Goal: Contribute content

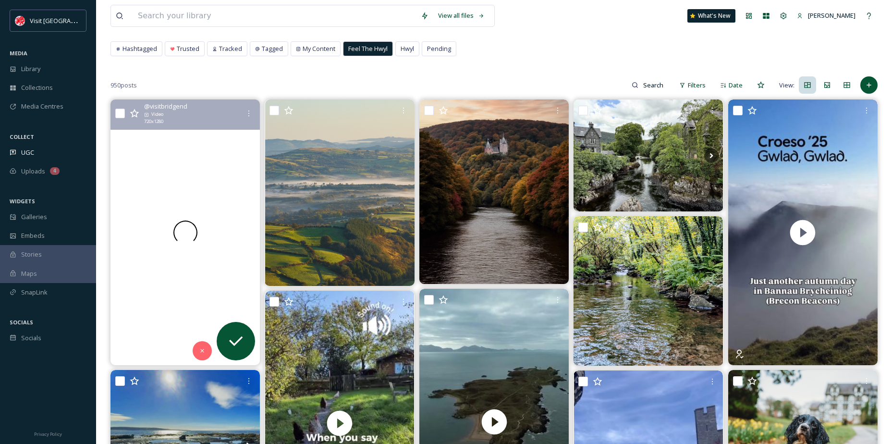
scroll to position [48, 0]
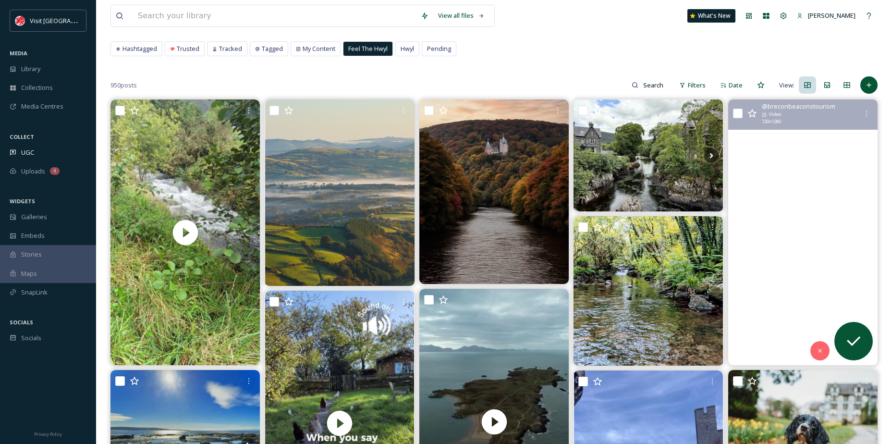
click at [836, 182] on video "Sometimes no additional words are needed. \a\aLet the mountains & pictures spea…" at bounding box center [802, 232] width 149 height 266
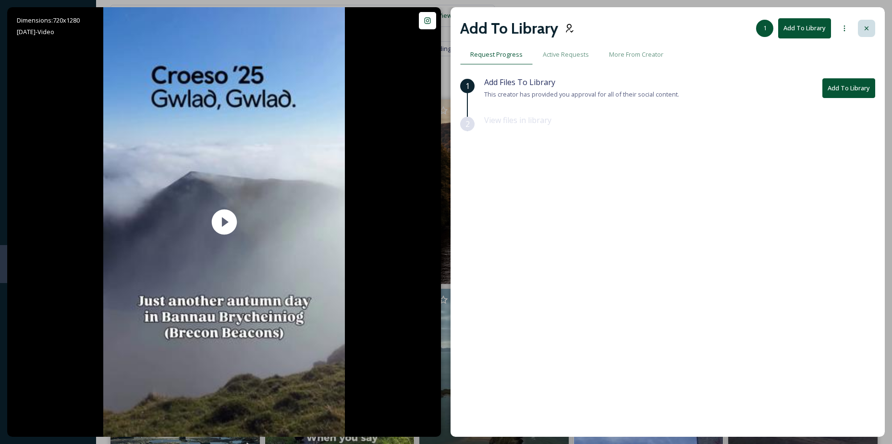
click at [867, 21] on div at bounding box center [866, 28] width 17 height 17
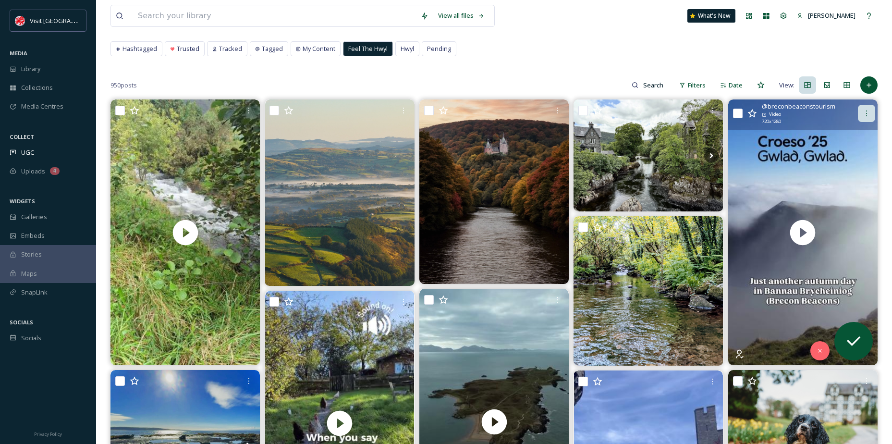
click at [868, 109] on icon at bounding box center [866, 113] width 8 height 8
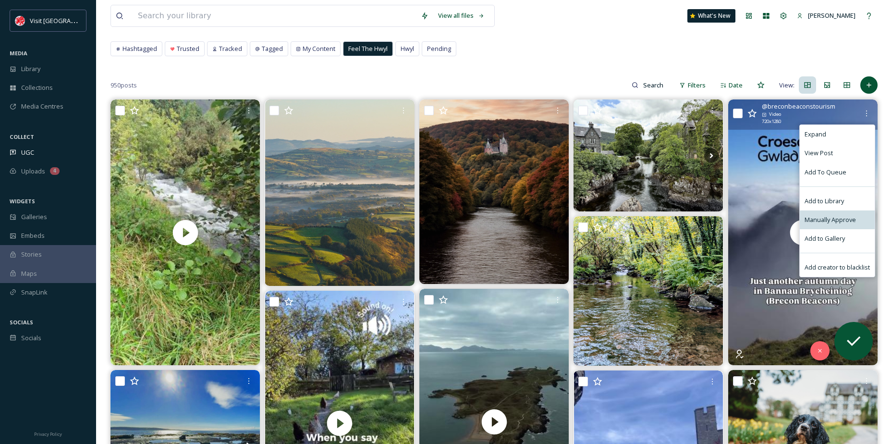
click at [846, 214] on div "Manually Approve" at bounding box center [837, 219] width 75 height 19
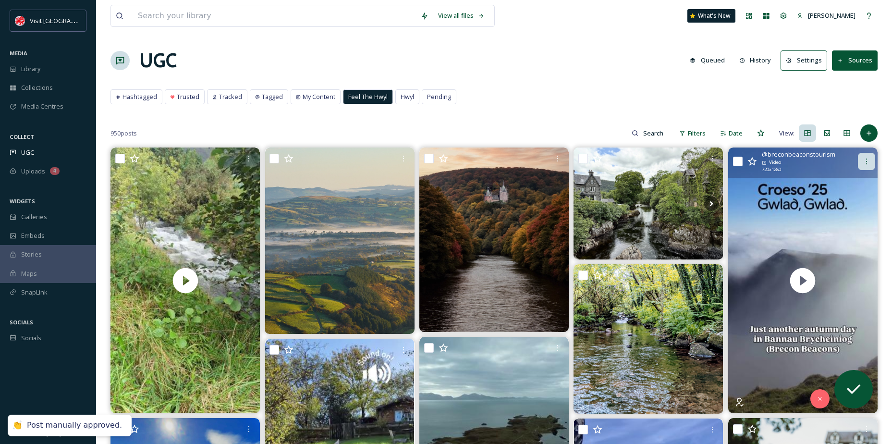
click at [865, 156] on div at bounding box center [866, 161] width 17 height 17
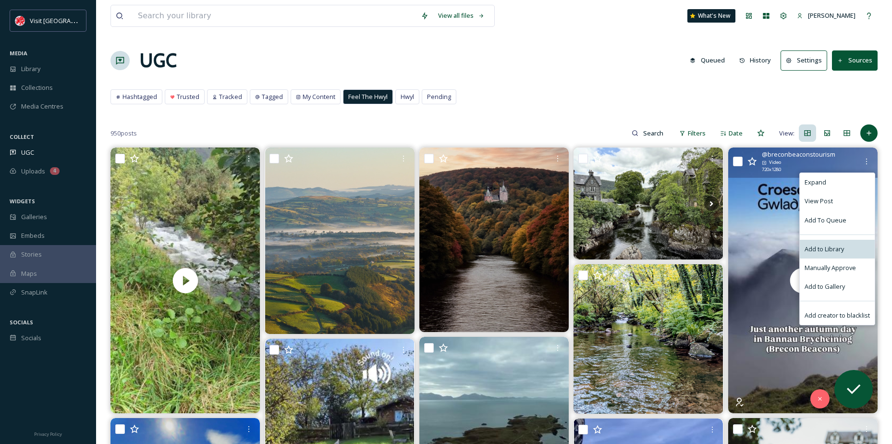
click at [843, 242] on div "Add to Library" at bounding box center [837, 249] width 75 height 19
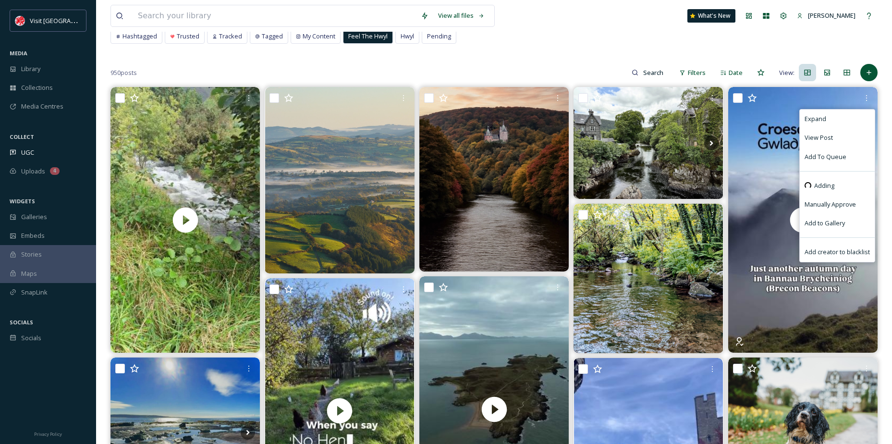
scroll to position [48, 0]
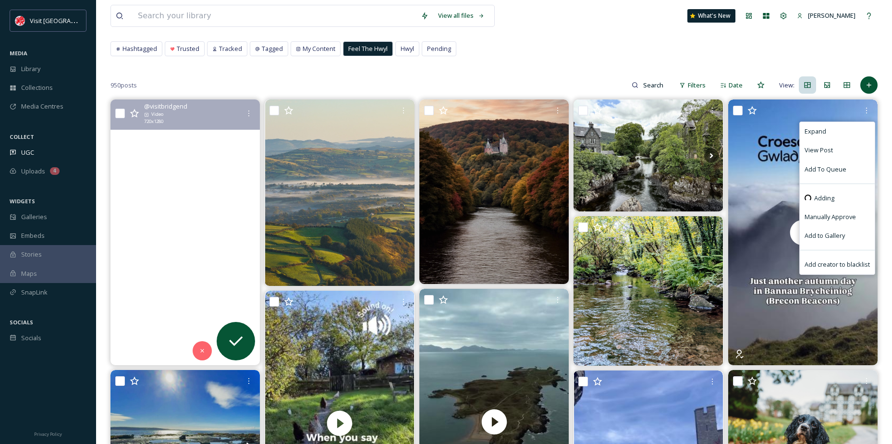
click at [200, 257] on video "Valley hopping in Bridgend County! 🌿\a\aBridgend has three beautiful valleys - …" at bounding box center [184, 232] width 149 height 266
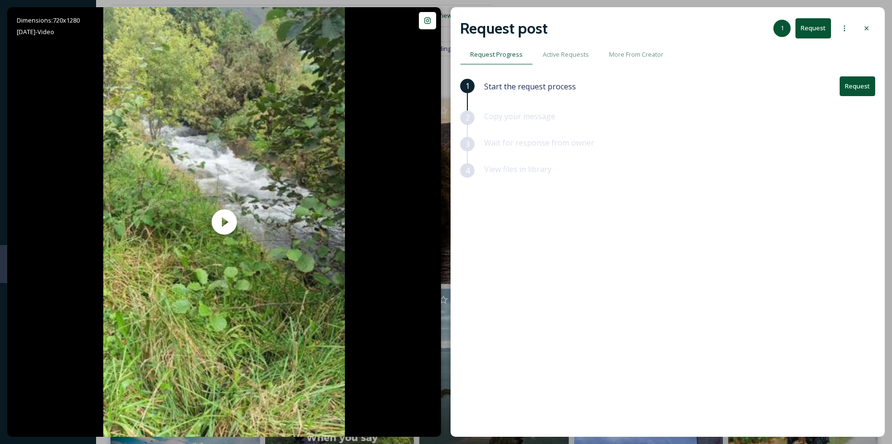
click at [859, 89] on button "Request" at bounding box center [857, 86] width 36 height 20
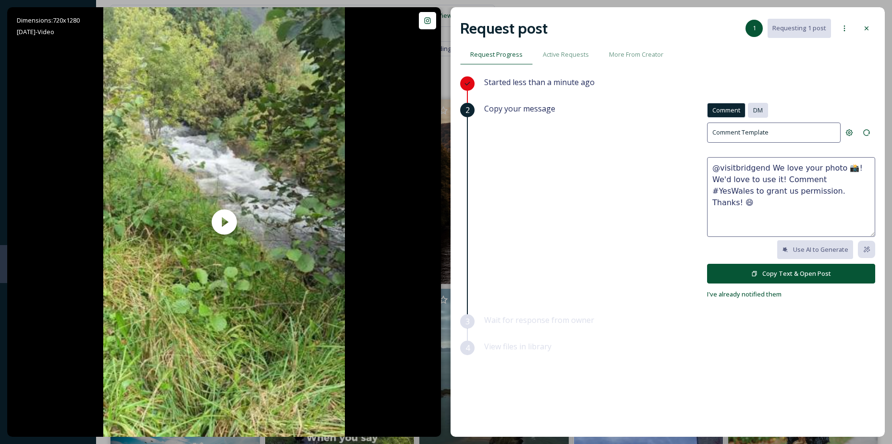
click at [764, 111] on div "DM" at bounding box center [758, 110] width 20 height 15
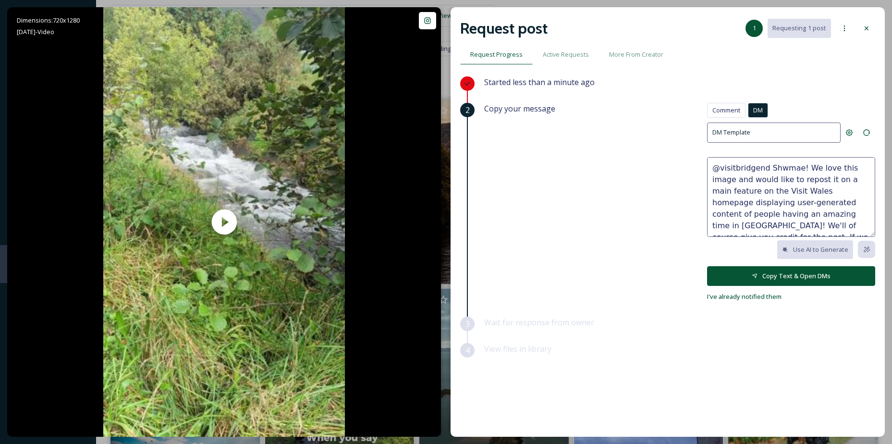
click at [788, 272] on button "Copy Text & Open DMs" at bounding box center [791, 276] width 168 height 20
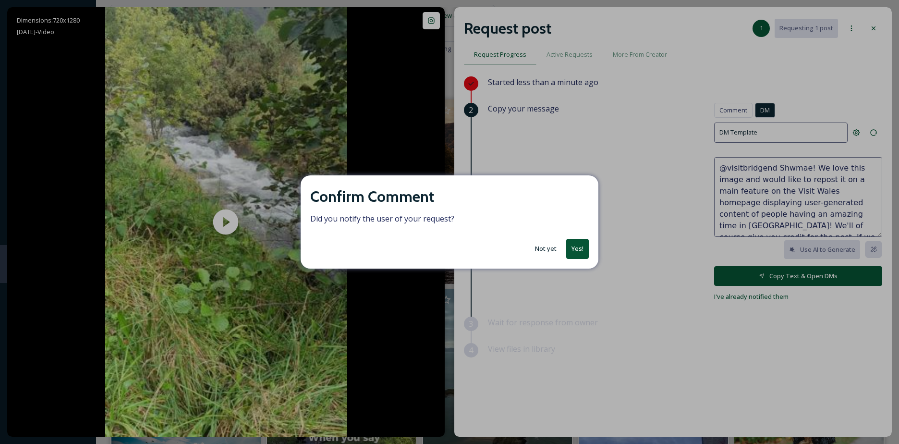
click at [583, 247] on button "Yes!" at bounding box center [577, 249] width 23 height 20
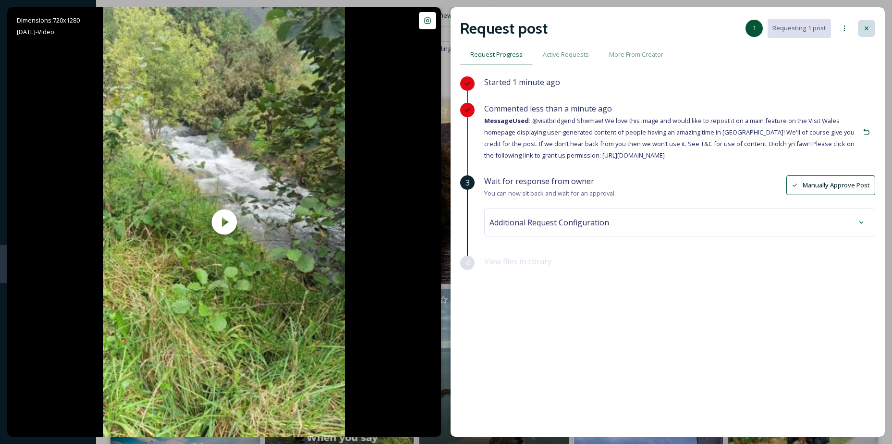
click at [863, 25] on icon at bounding box center [866, 28] width 8 height 8
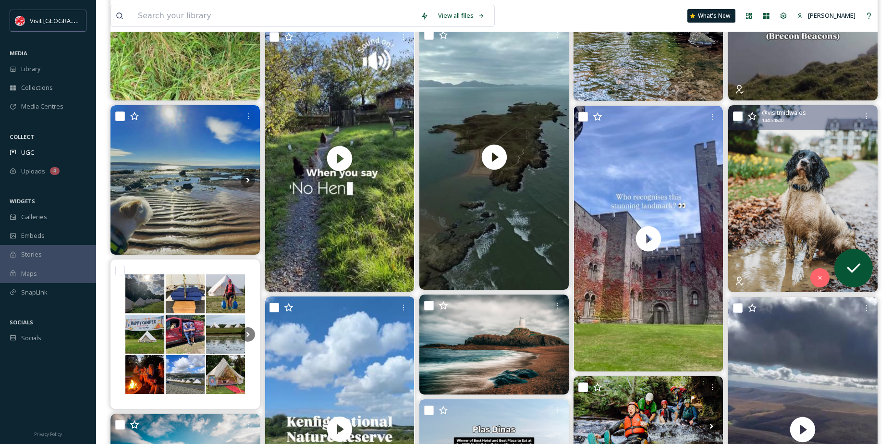
scroll to position [336, 0]
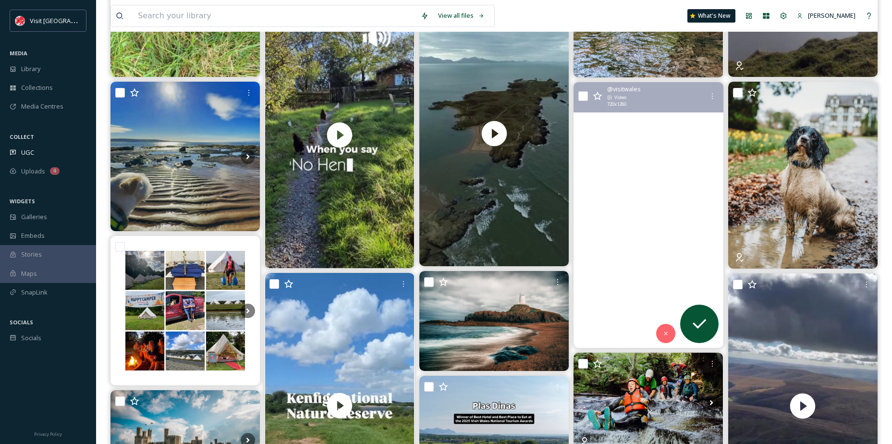
click at [687, 187] on video "Penrhyn Castle — the neo-Norman gem just outside Bangor, Gwynedd — has just sta…" at bounding box center [647, 215] width 149 height 266
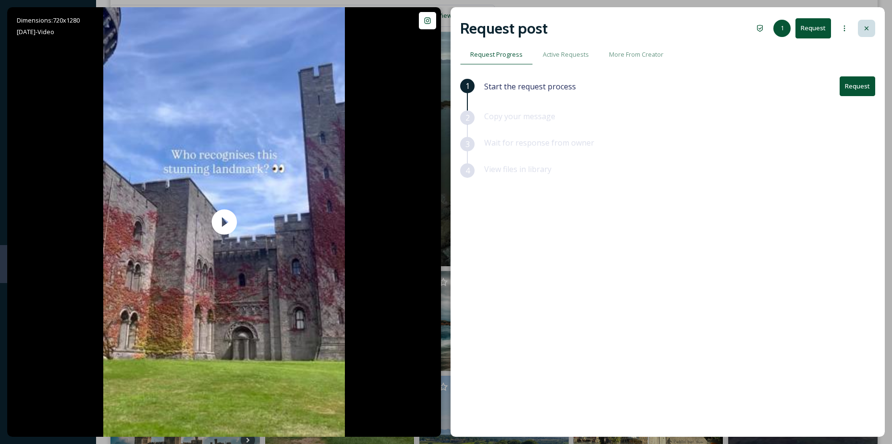
click at [866, 26] on icon at bounding box center [866, 28] width 8 height 8
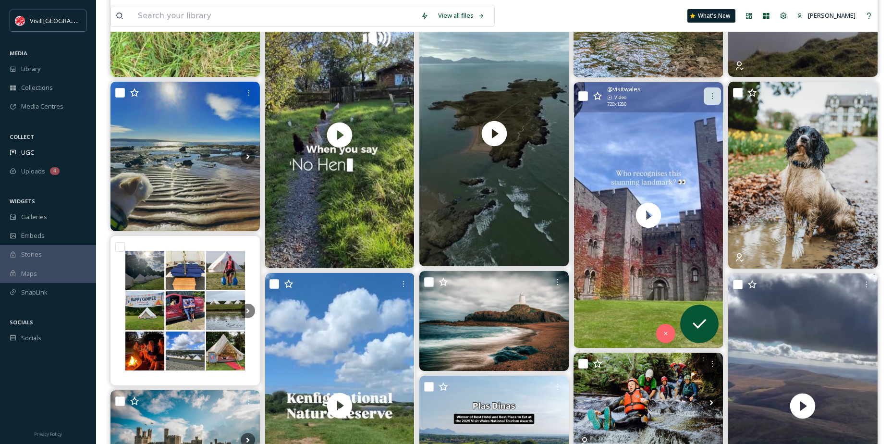
click at [717, 92] on div at bounding box center [712, 95] width 17 height 17
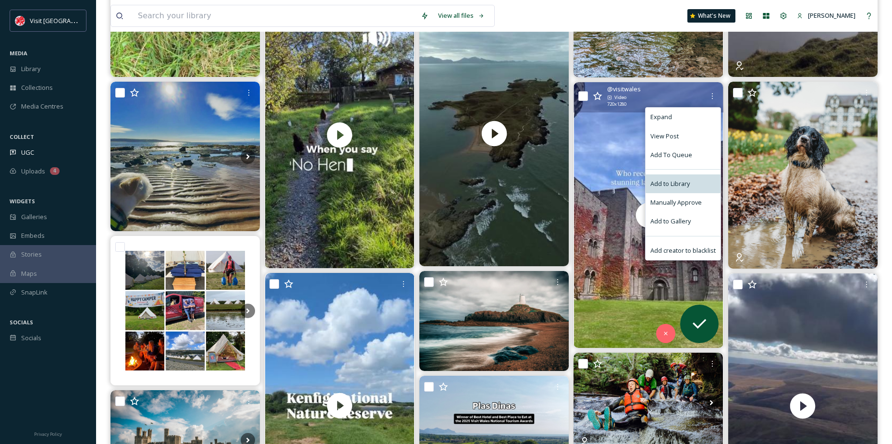
click at [683, 187] on span "Add to Library" at bounding box center [669, 183] width 39 height 9
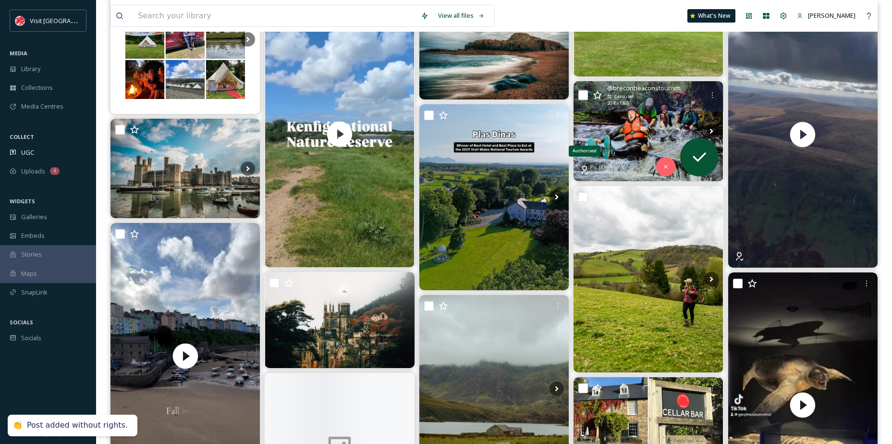
scroll to position [624, 0]
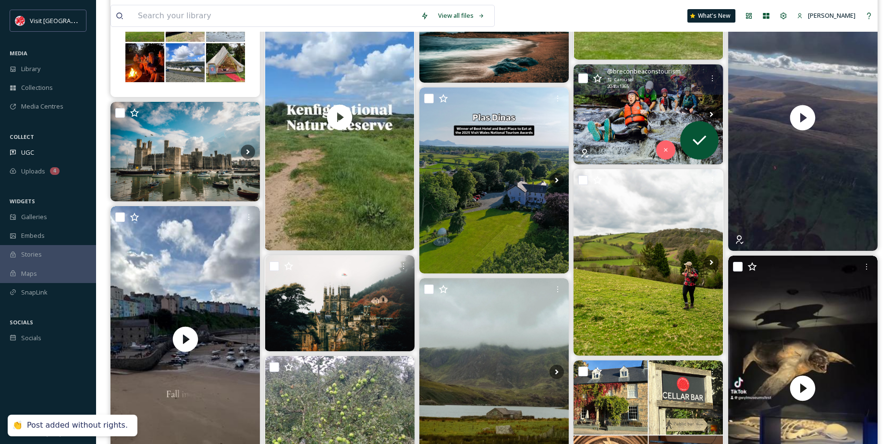
click at [652, 115] on img at bounding box center [647, 113] width 149 height 99
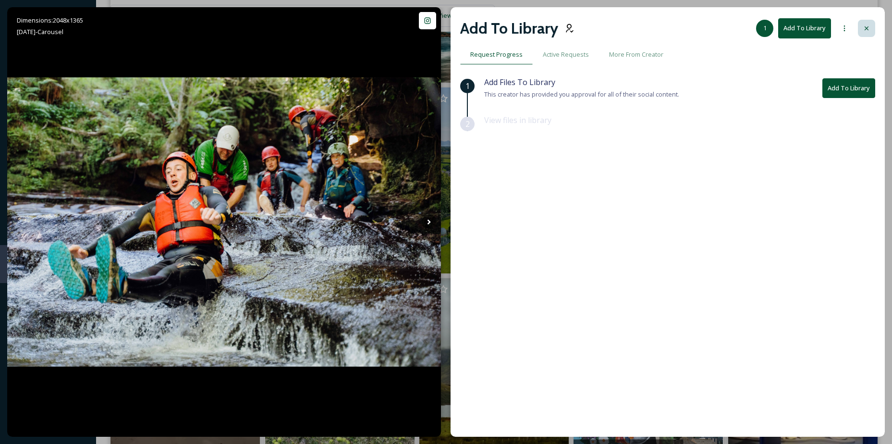
click at [874, 33] on div at bounding box center [866, 28] width 17 height 17
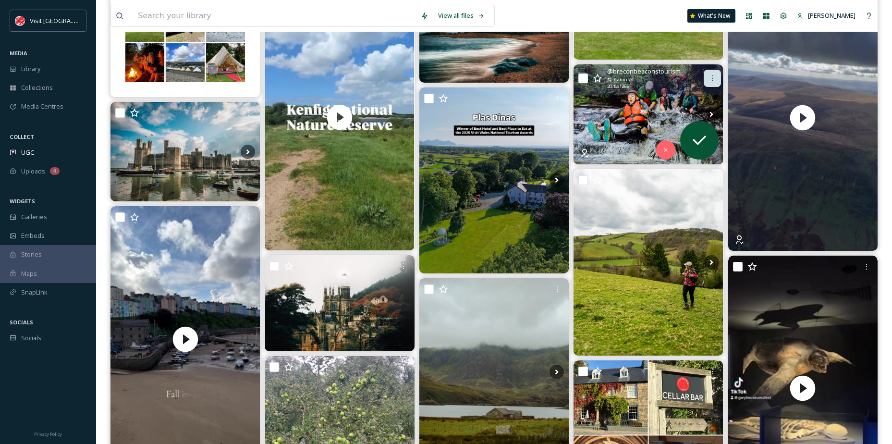
click at [712, 77] on icon at bounding box center [712, 78] width 8 height 8
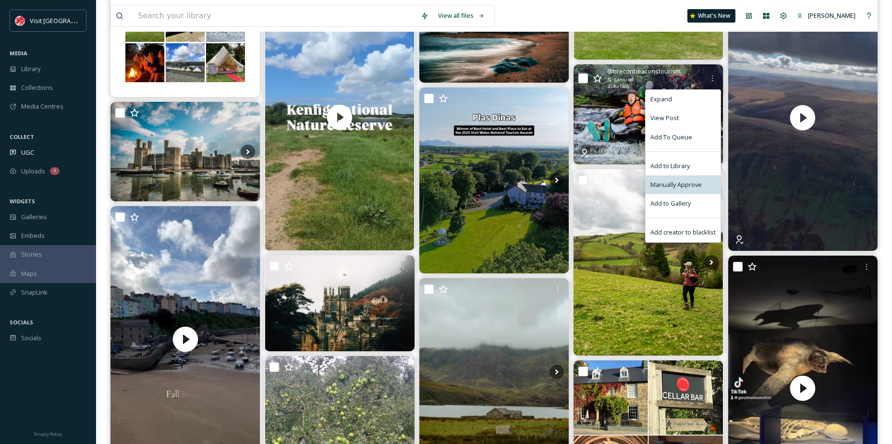
click at [683, 178] on div "Manually Approve" at bounding box center [682, 184] width 75 height 19
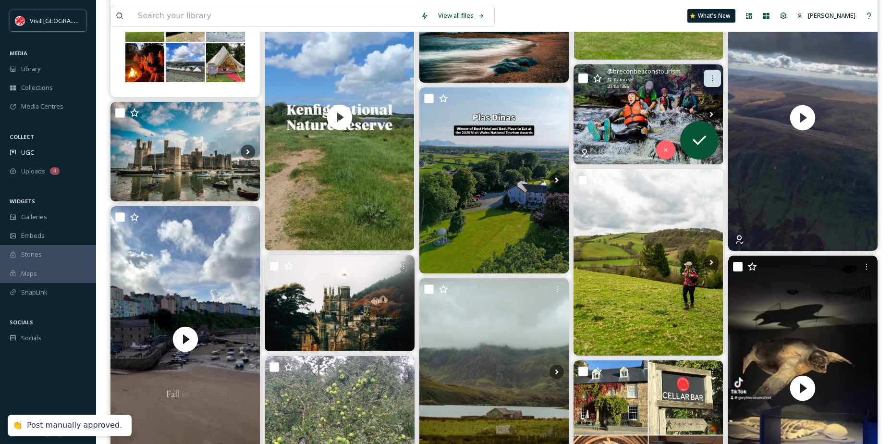
click at [717, 79] on div at bounding box center [712, 78] width 17 height 17
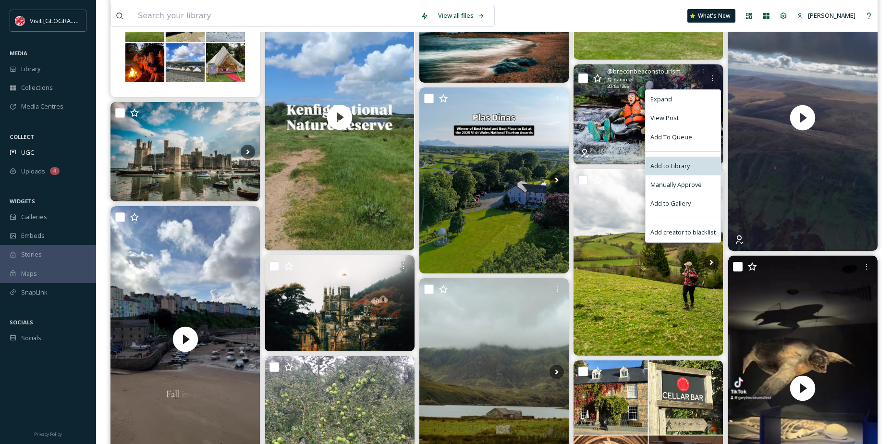
click at [693, 158] on div "Add to Library" at bounding box center [682, 166] width 75 height 19
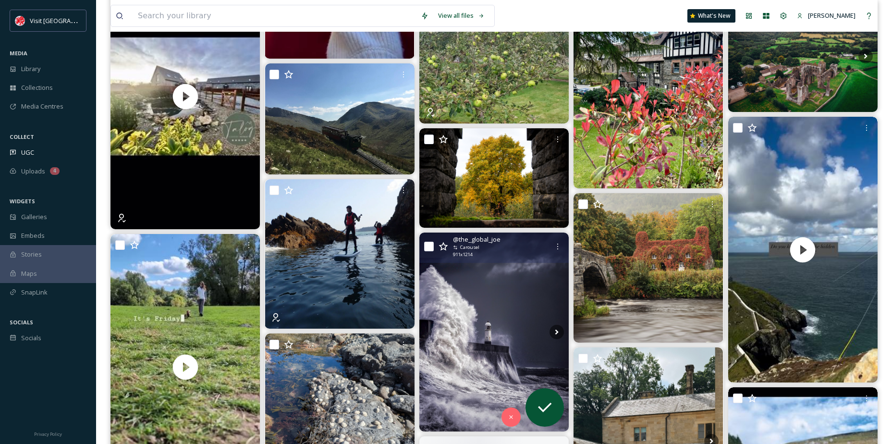
scroll to position [1345, 0]
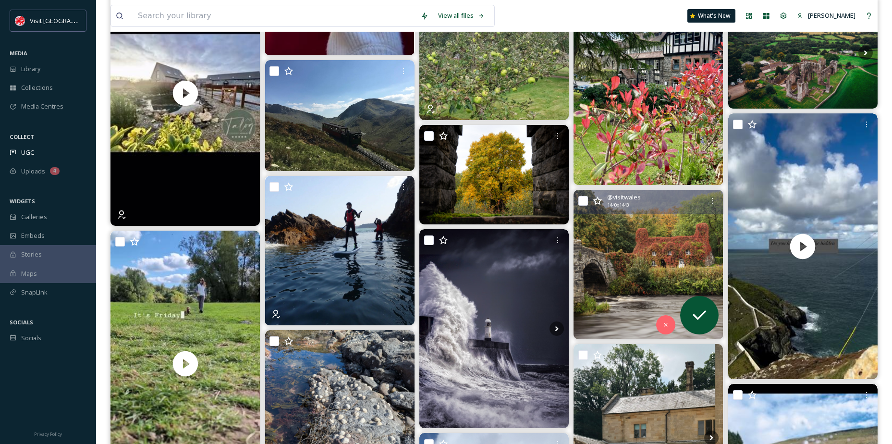
click at [686, 231] on img at bounding box center [647, 265] width 149 height 150
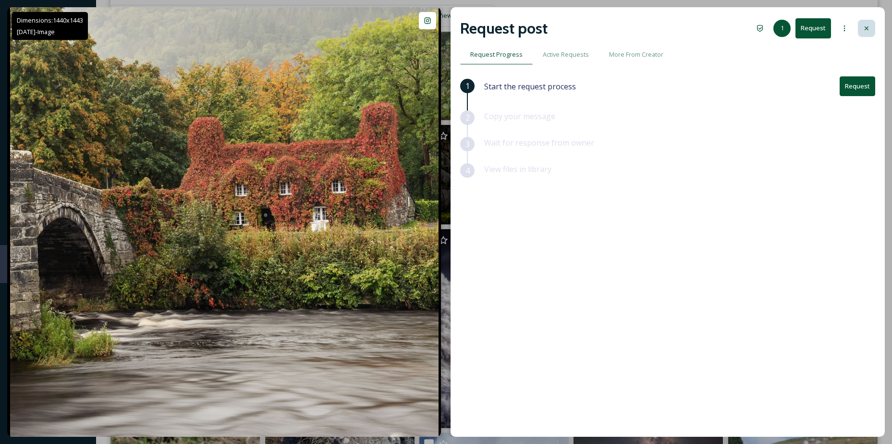
click at [870, 25] on icon at bounding box center [866, 28] width 8 height 8
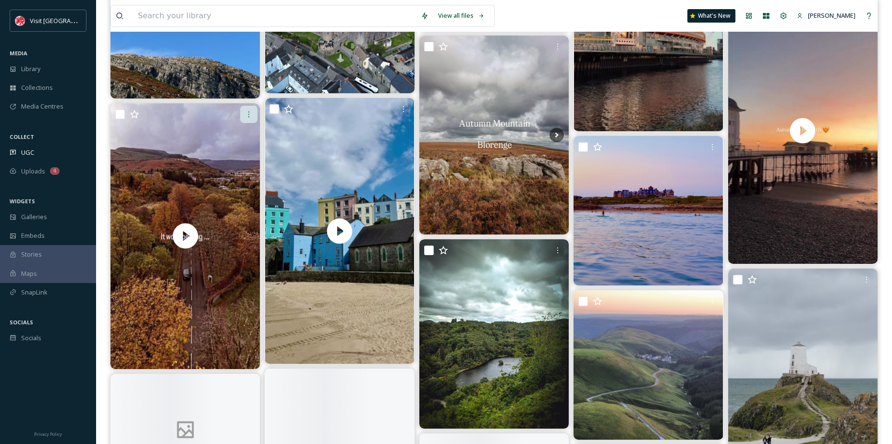
scroll to position [2449, 0]
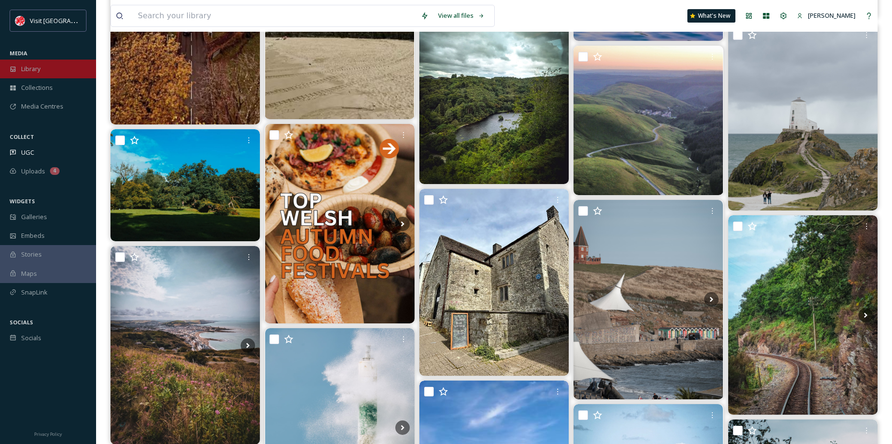
click at [41, 76] on div "Library" at bounding box center [48, 69] width 96 height 19
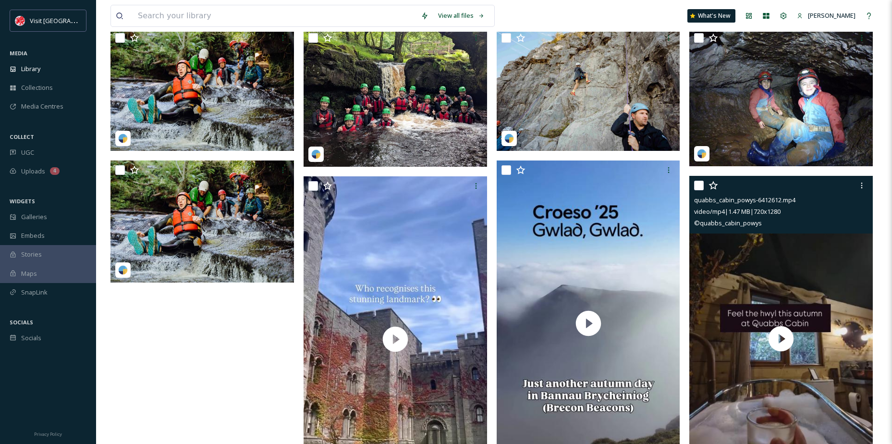
scroll to position [187, 0]
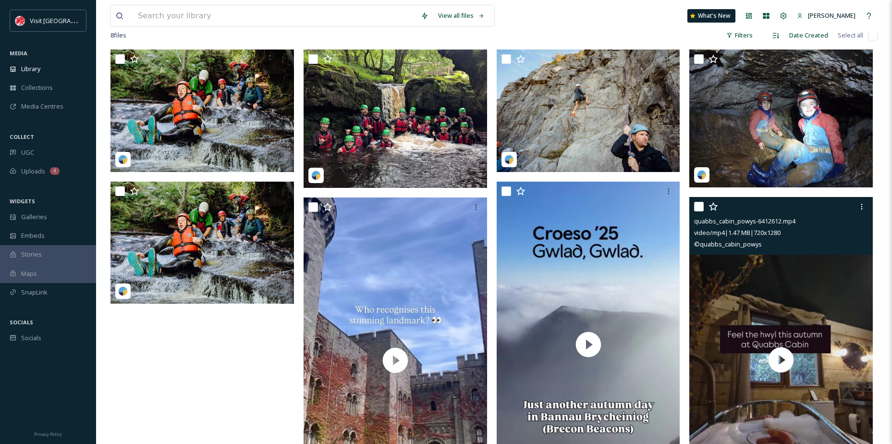
click at [790, 248] on div "© quabbs_cabin_powys" at bounding box center [782, 244] width 176 height 12
click at [696, 207] on input "checkbox" at bounding box center [699, 207] width 10 height 10
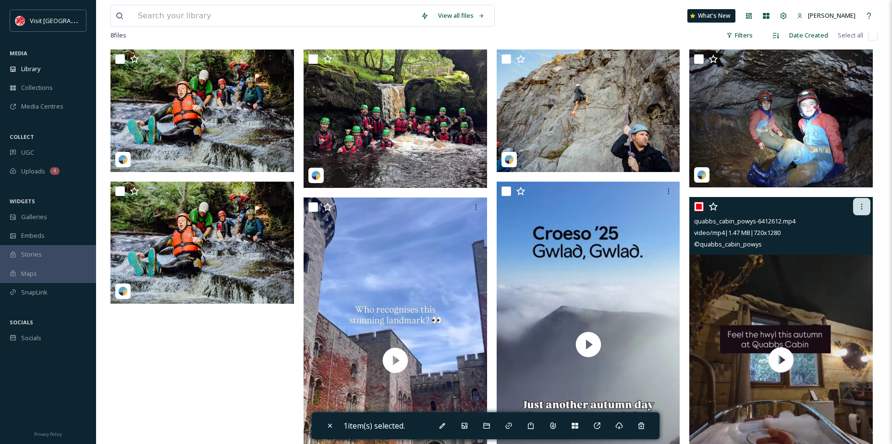
click at [858, 209] on icon at bounding box center [862, 207] width 8 height 8
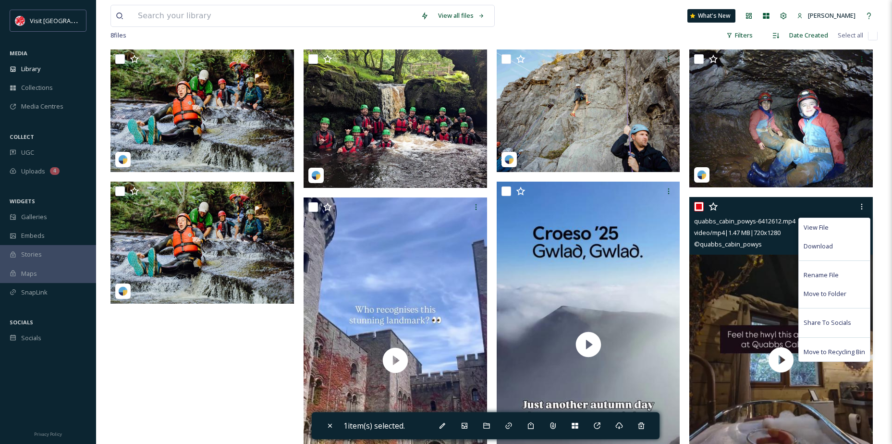
click at [700, 206] on input "checkbox" at bounding box center [699, 207] width 10 height 10
checkbox input "false"
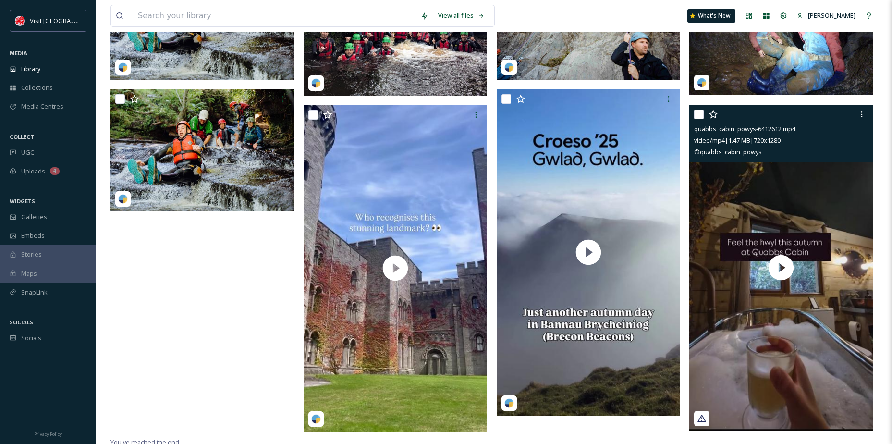
scroll to position [283, 0]
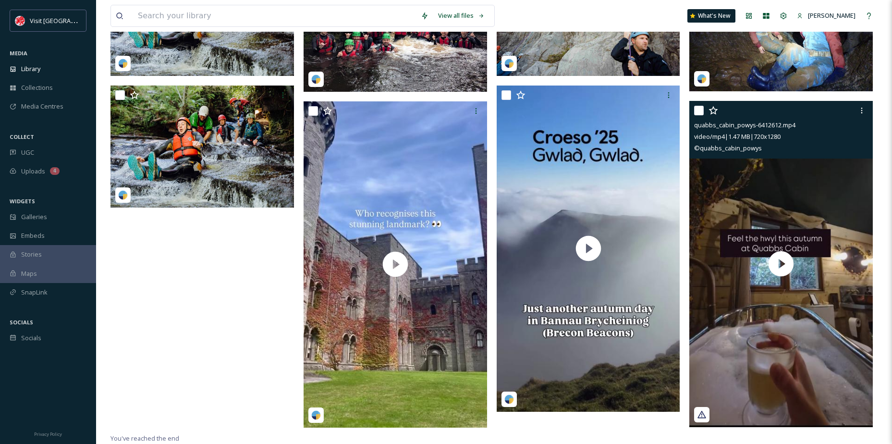
click at [704, 420] on div at bounding box center [701, 414] width 15 height 15
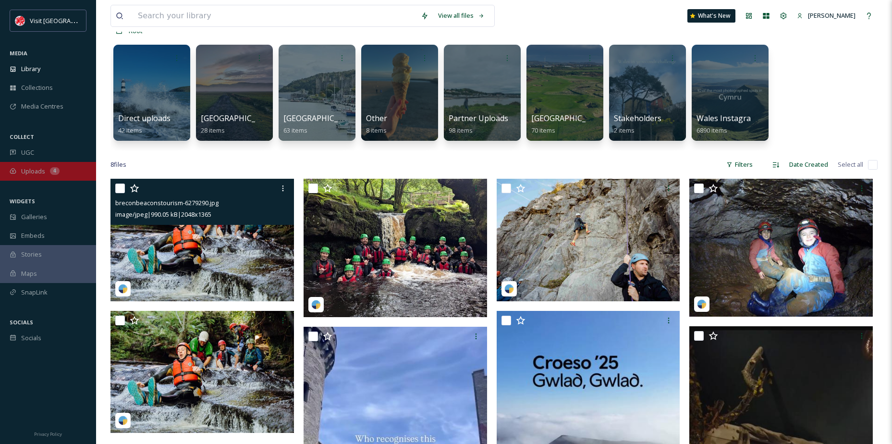
scroll to position [43, 0]
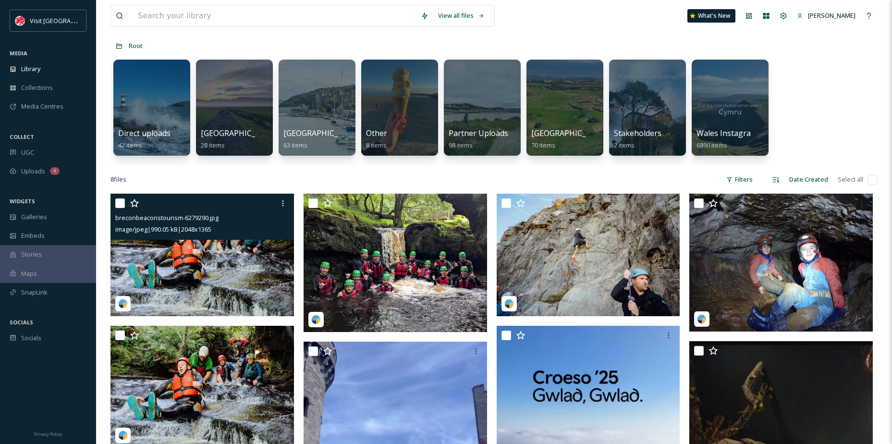
click at [121, 207] on input "checkbox" at bounding box center [120, 203] width 10 height 10
checkbox input "true"
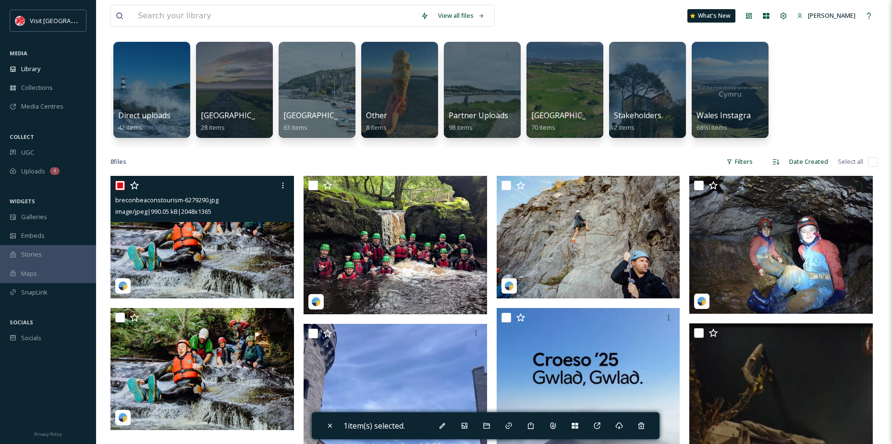
scroll to position [91, 0]
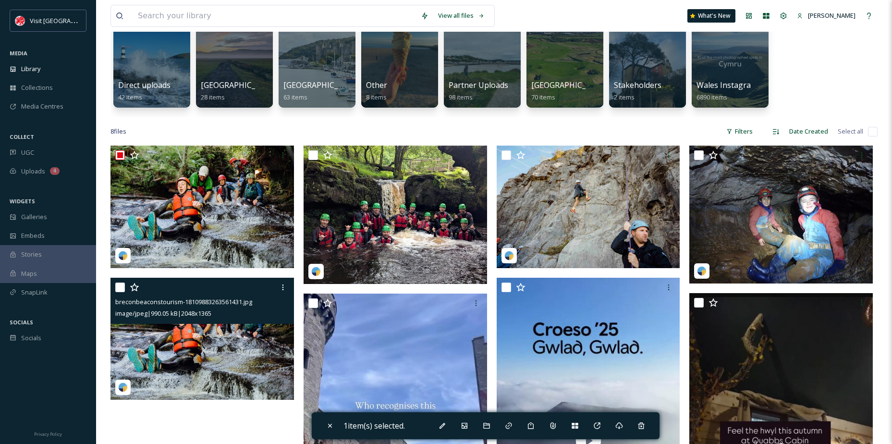
click at [119, 287] on input "checkbox" at bounding box center [120, 287] width 10 height 10
click at [116, 288] on input "checkbox" at bounding box center [120, 287] width 10 height 10
checkbox input "false"
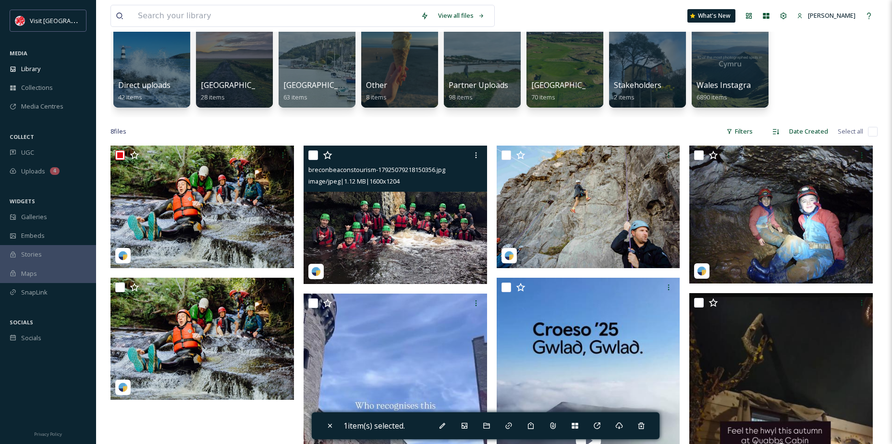
click at [316, 156] on input "checkbox" at bounding box center [313, 155] width 10 height 10
checkbox input "true"
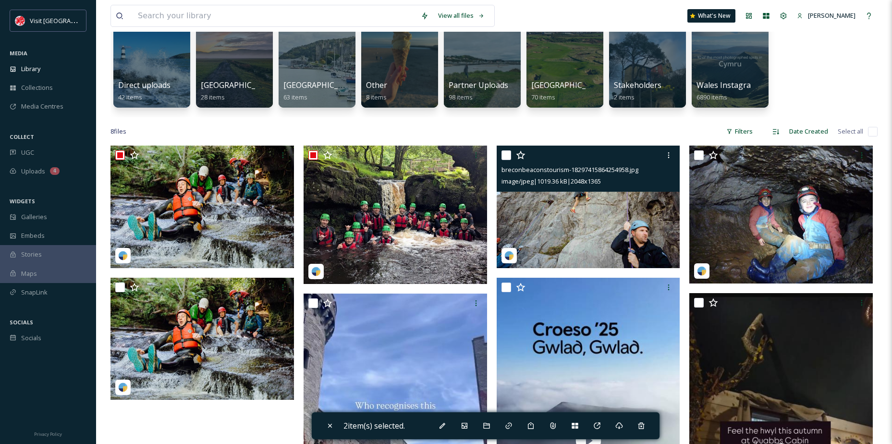
click at [509, 155] on input "checkbox" at bounding box center [506, 155] width 10 height 10
checkbox input "true"
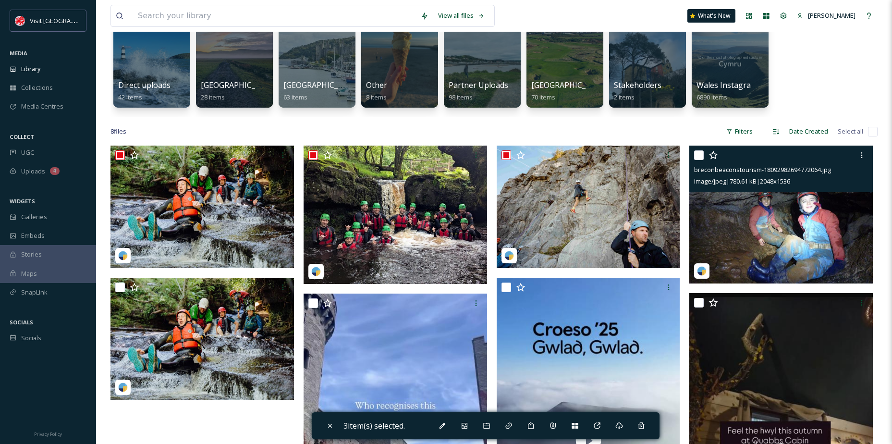
click at [701, 158] on input "checkbox" at bounding box center [699, 155] width 10 height 10
checkbox input "true"
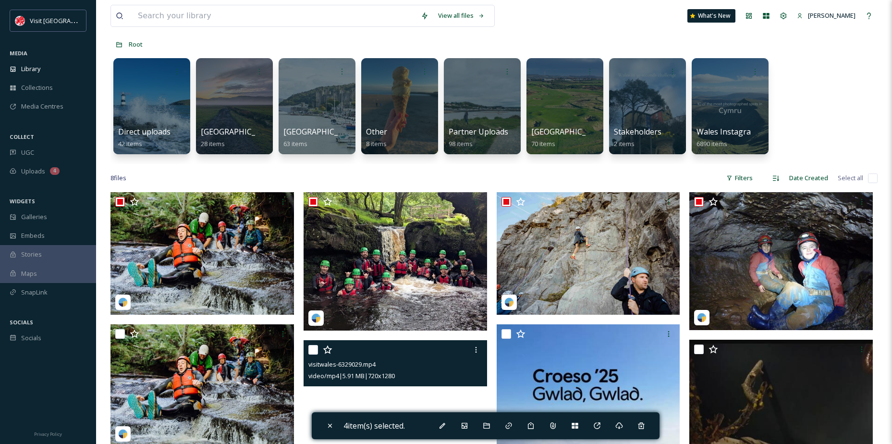
scroll to position [43, 0]
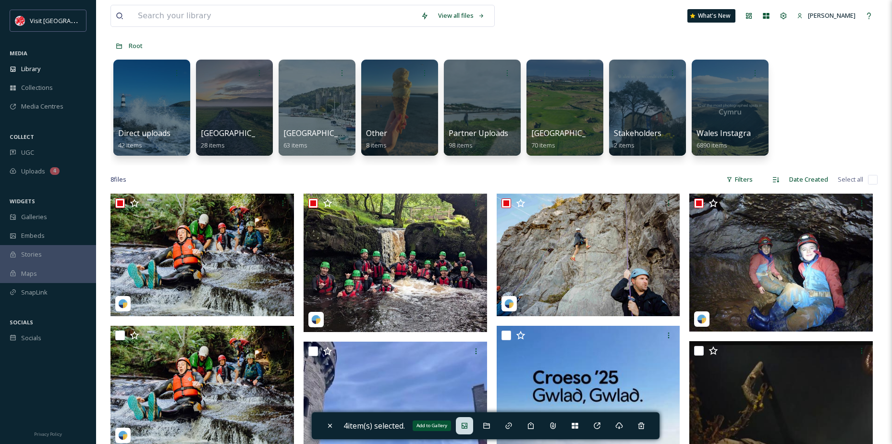
click at [472, 430] on div "Add to Gallery" at bounding box center [464, 425] width 17 height 17
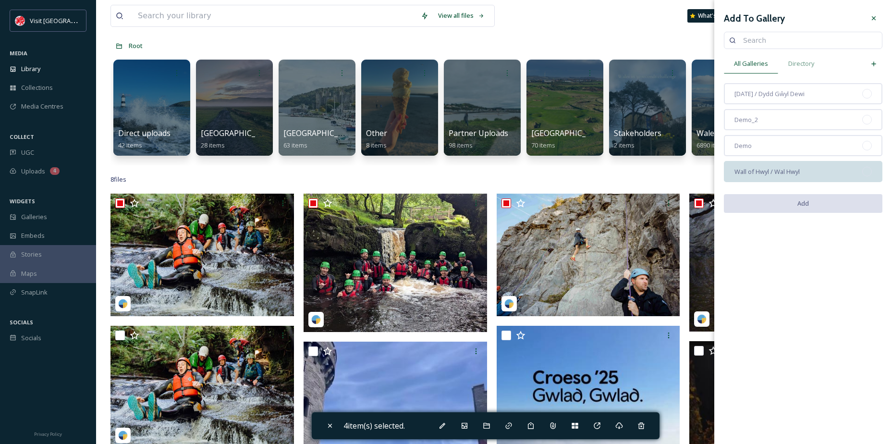
click at [789, 179] on div "Wall of Hwyl / Wal Hwyl" at bounding box center [803, 171] width 158 height 21
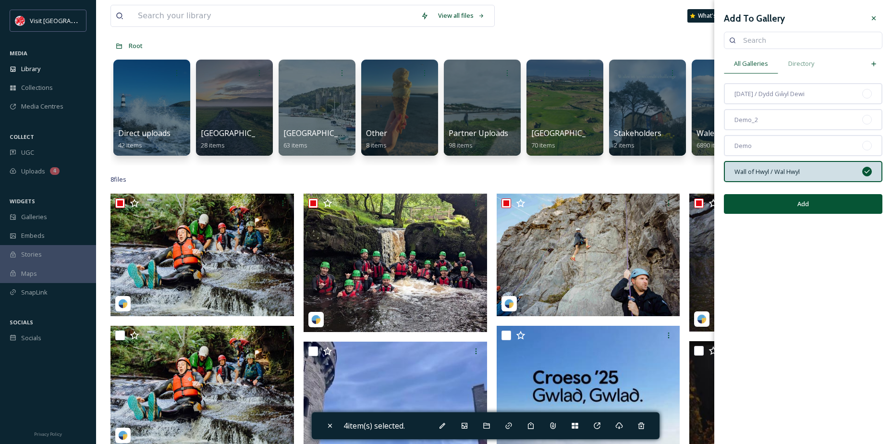
click at [805, 197] on button "Add" at bounding box center [803, 204] width 158 height 20
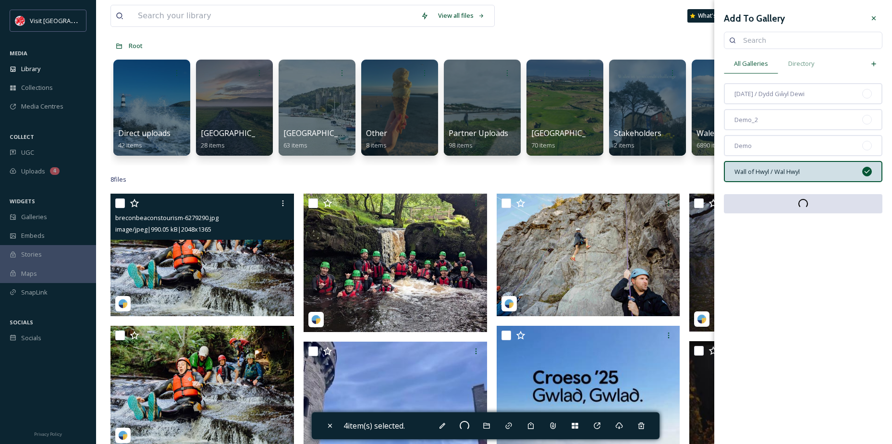
checkbox input "false"
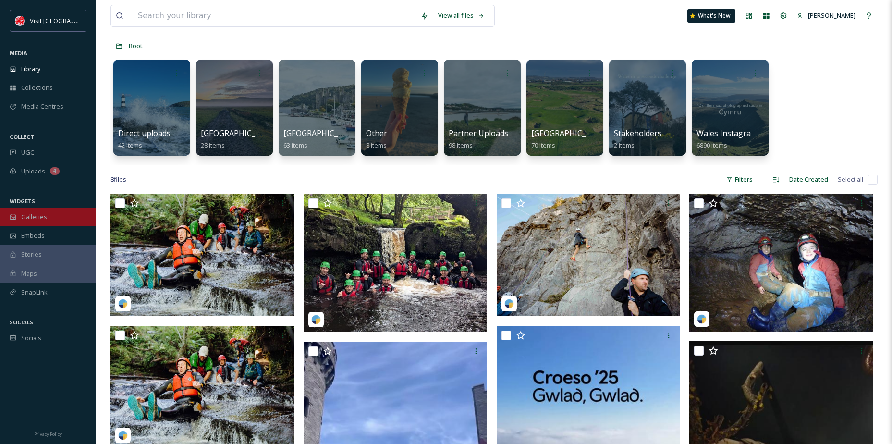
click at [37, 209] on div "Galleries" at bounding box center [48, 216] width 96 height 19
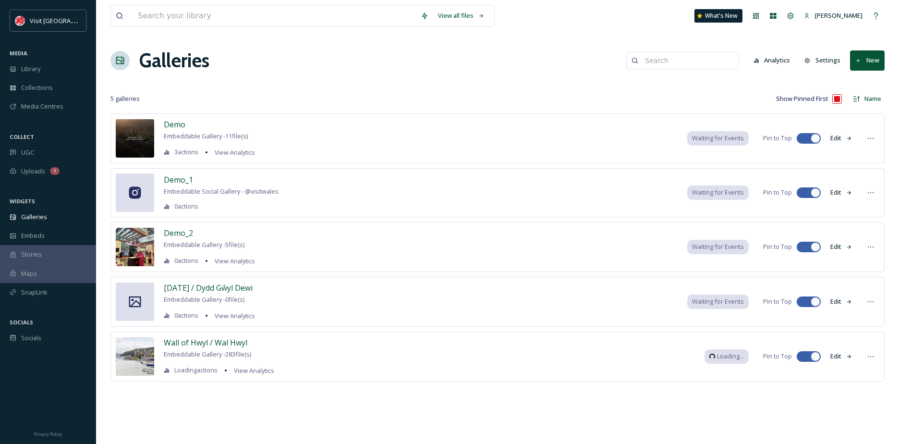
click at [189, 350] on div "Wall of Hwyl / Wal Hwyl Embeddable Gallery - 283 file(s) Loading actions View A…" at bounding box center [219, 356] width 110 height 39
click at [189, 347] on span "Wall of Hwyl / Wal Hwyl" at bounding box center [206, 342] width 84 height 11
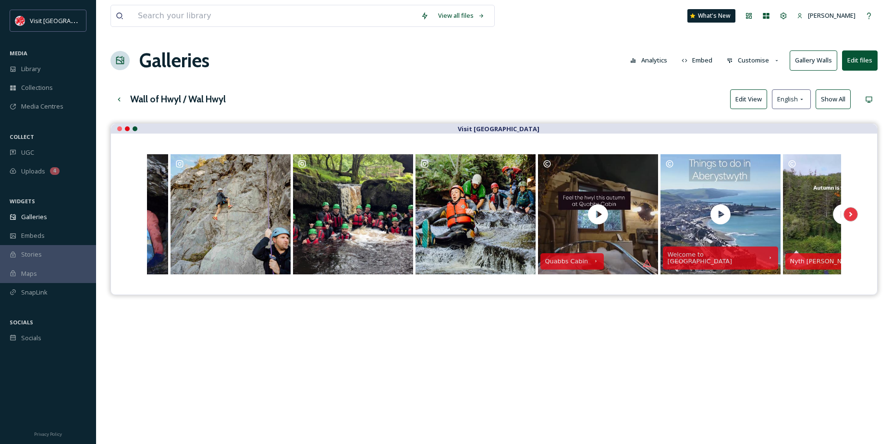
click at [460, 314] on div "Visit [GEOGRAPHIC_DATA] Quabbs Cabin Welcome to [GEOGRAPHIC_DATA] [GEOGRAPHIC_D…" at bounding box center [493, 345] width 767 height 444
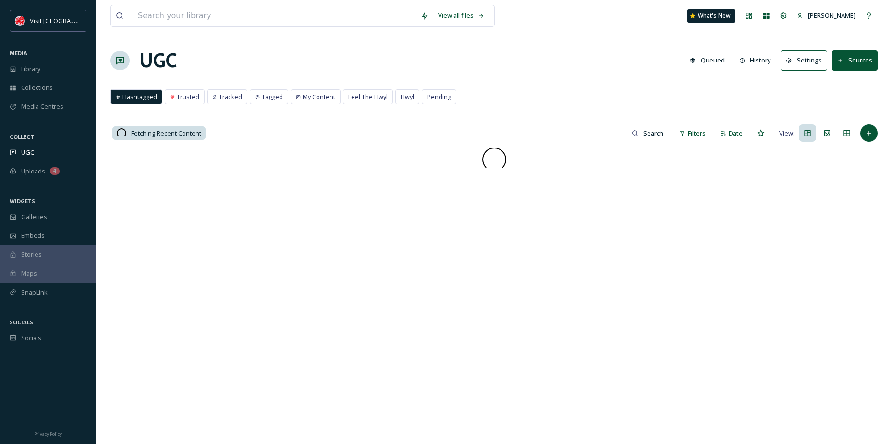
click at [859, 61] on button "Sources" at bounding box center [855, 60] width 46 height 20
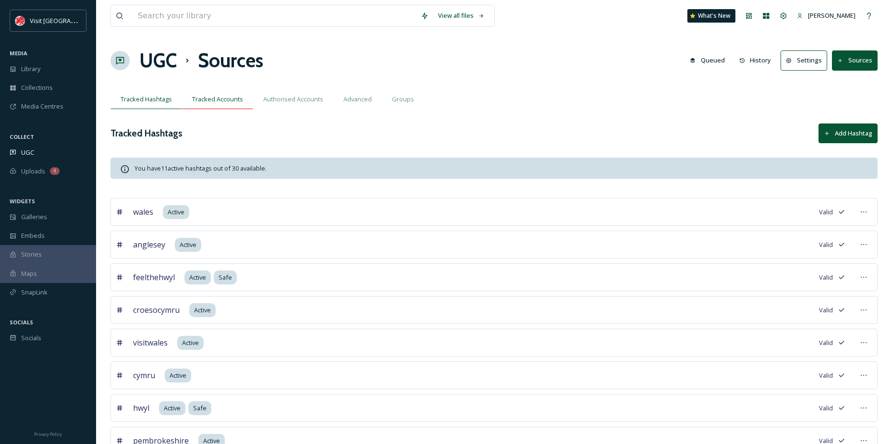
click at [229, 97] on span "Tracked Accounts" at bounding box center [217, 99] width 51 height 9
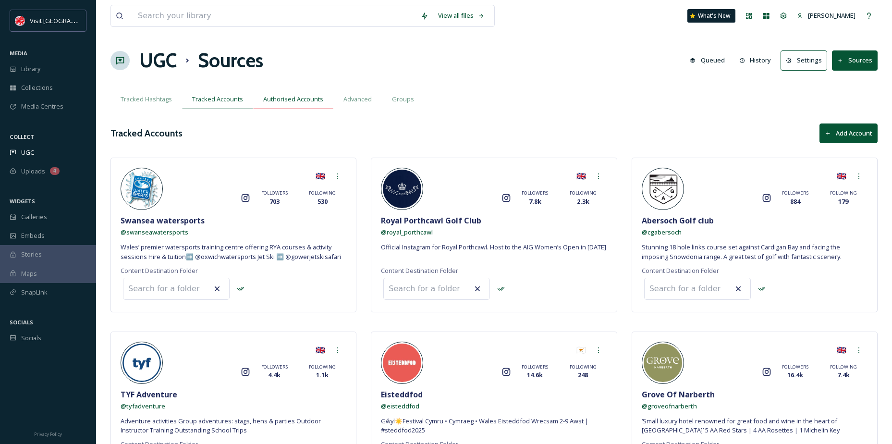
click at [304, 98] on span "Authorised Accounts" at bounding box center [293, 99] width 60 height 9
